Goal: Check status: Check status

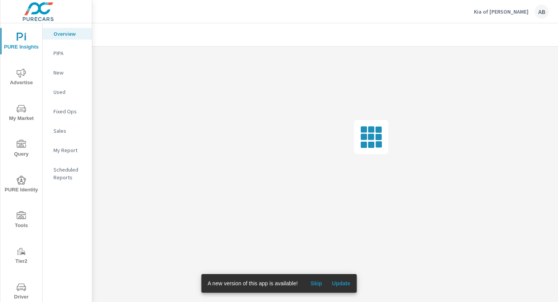
click at [17, 290] on icon "nav menu" at bounding box center [21, 286] width 9 height 9
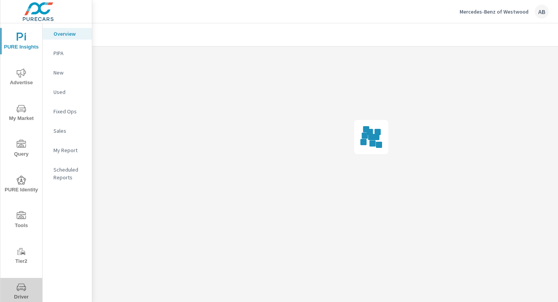
click at [22, 289] on icon "nav menu" at bounding box center [21, 286] width 9 height 9
click at [23, 287] on icon "nav menu" at bounding box center [21, 286] width 9 height 9
